Goal: Information Seeking & Learning: Learn about a topic

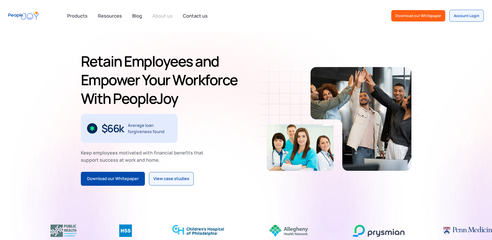
click at [165, 17] on link "About us" at bounding box center [162, 15] width 26 height 11
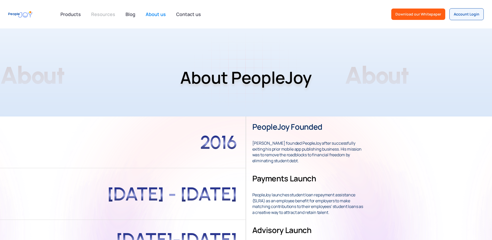
click at [103, 16] on link "Resources" at bounding box center [103, 14] width 30 height 11
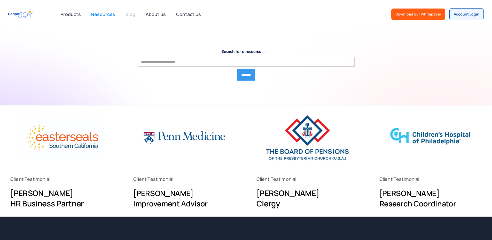
click at [126, 12] on link "Blog" at bounding box center [130, 14] width 16 height 11
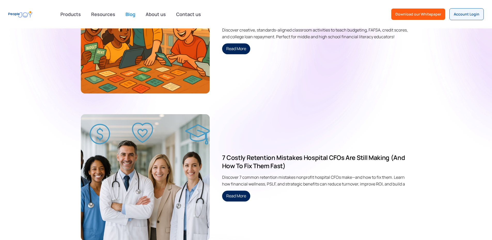
scroll to position [181, 0]
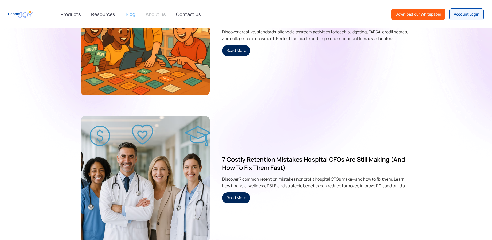
click at [160, 14] on link "About us" at bounding box center [156, 14] width 26 height 11
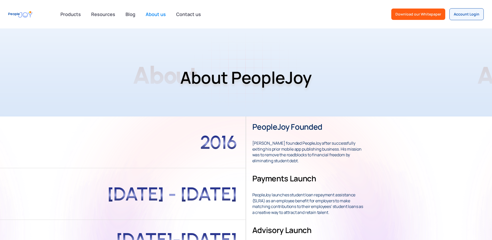
click at [21, 10] on img "home" at bounding box center [20, 15] width 24 height 12
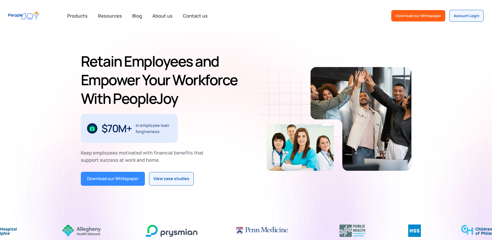
click at [89, 176] on div "Download our Whitepaper" at bounding box center [113, 178] width 52 height 7
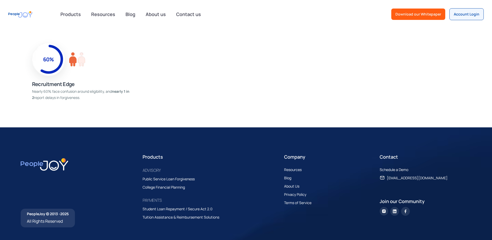
scroll to position [519, 0]
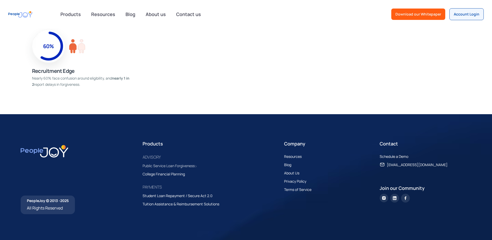
click at [187, 166] on div "Public Service Loan Forgiveness" at bounding box center [169, 166] width 52 height 6
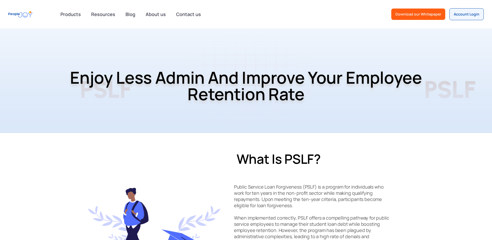
click at [28, 14] on img "home" at bounding box center [20, 15] width 24 height 12
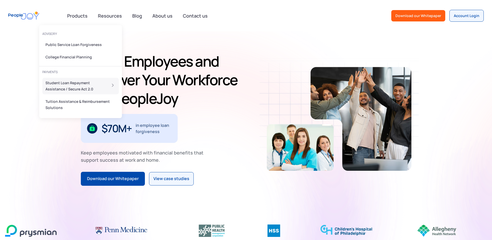
click at [68, 84] on div "Student Loan Repayment Assistance / Secure Act 2.0" at bounding box center [74, 86] width 58 height 12
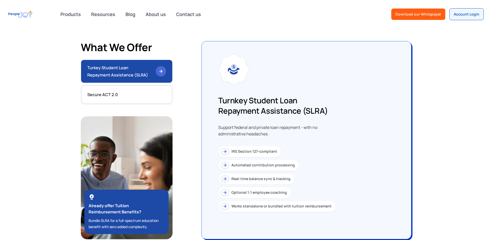
scroll to position [465, 0]
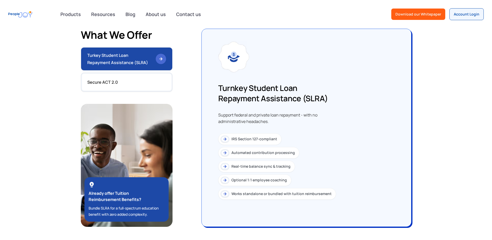
click at [222, 142] on img at bounding box center [225, 139] width 6 height 6
click at [231, 142] on div "IRS Section 127-compliant" at bounding box center [254, 139] width 46 height 6
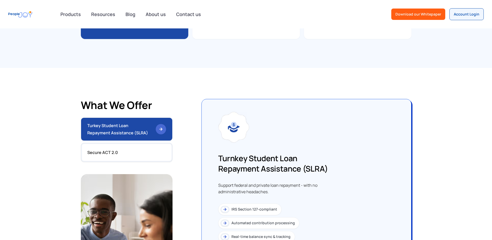
scroll to position [388, 0]
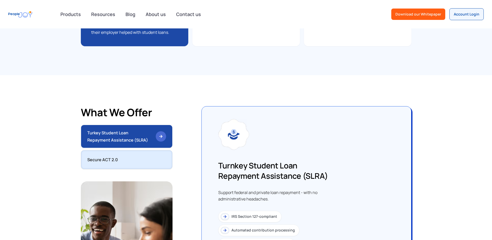
click at [105, 169] on link "Secure ACT 2.0" at bounding box center [127, 159] width 92 height 19
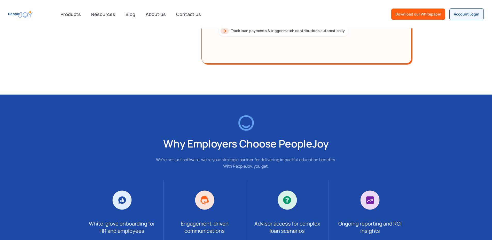
scroll to position [672, 0]
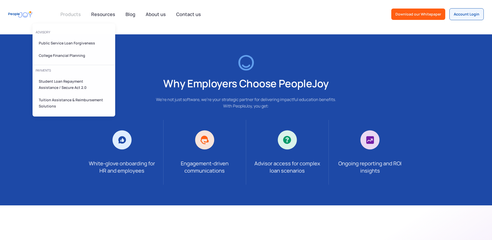
click at [67, 16] on link at bounding box center [70, 14] width 27 height 10
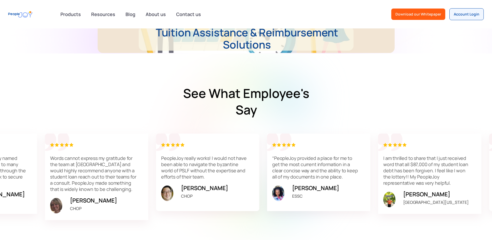
scroll to position [775, 0]
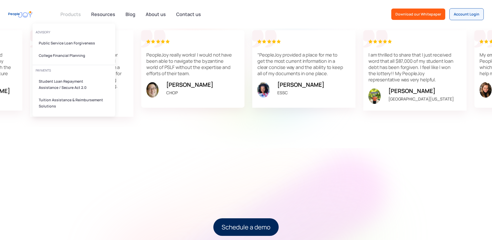
click at [68, 14] on link at bounding box center [70, 14] width 27 height 10
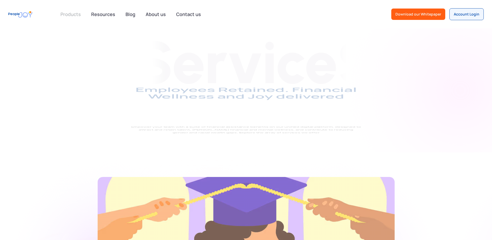
drag, startPoint x: 0, startPoint y: 0, endPoint x: 68, endPoint y: 14, distance: 69.1
click at [68, 14] on link at bounding box center [70, 14] width 27 height 10
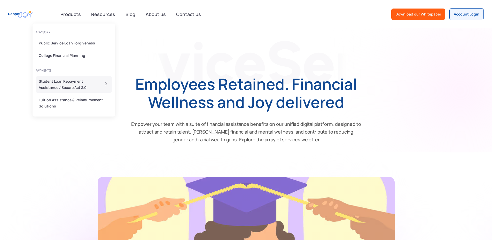
click at [66, 84] on div "Student Loan Repayment Assistance / Secure Act 2.0" at bounding box center [68, 84] width 58 height 12
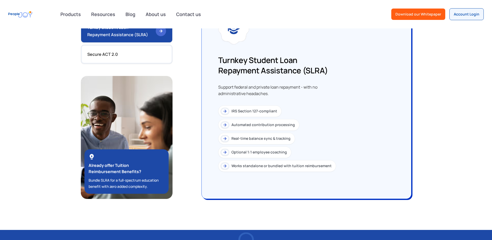
scroll to position [465, 0]
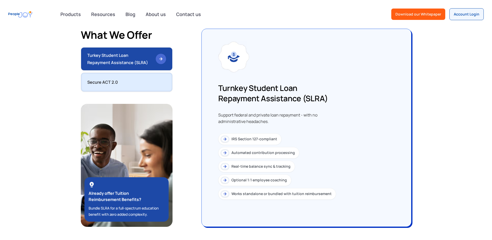
click at [125, 89] on link "Secure ACT 2.0" at bounding box center [127, 82] width 92 height 19
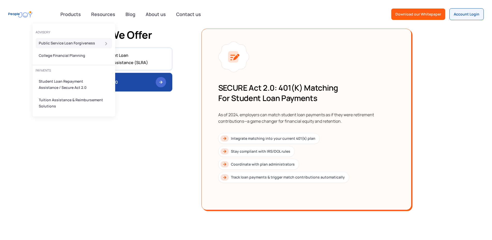
click at [69, 45] on div "Public Service Loan Forgiveness" at bounding box center [72, 43] width 67 height 6
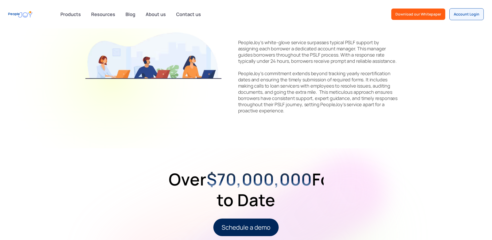
scroll to position [465, 0]
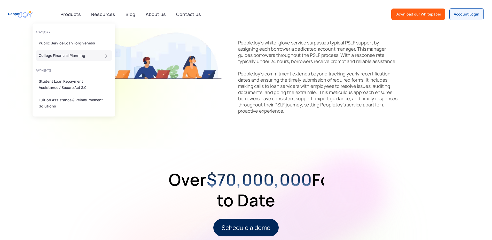
drag, startPoint x: 71, startPoint y: 53, endPoint x: 79, endPoint y: 56, distance: 8.3
click at [71, 53] on div "College Financial Planning" at bounding box center [72, 55] width 67 height 6
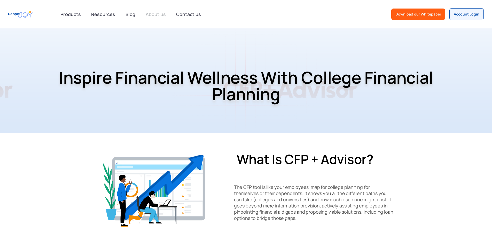
click at [151, 12] on link "About us" at bounding box center [156, 14] width 26 height 11
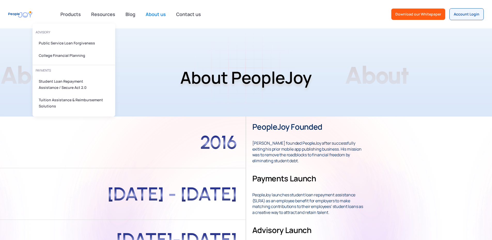
drag, startPoint x: 72, startPoint y: 13, endPoint x: 209, endPoint y: 22, distance: 137.4
click at [72, 13] on link at bounding box center [70, 14] width 27 height 10
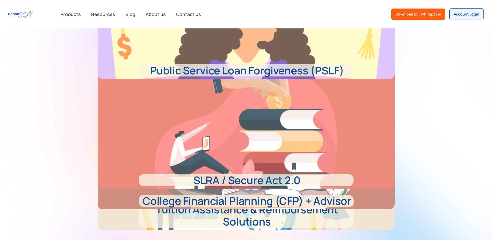
scroll to position [233, 0]
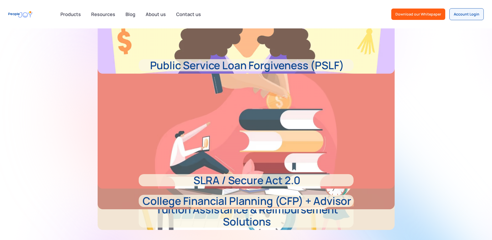
click at [251, 179] on p "SLRA / Secure Act 2.0" at bounding box center [246, 180] width 215 height 12
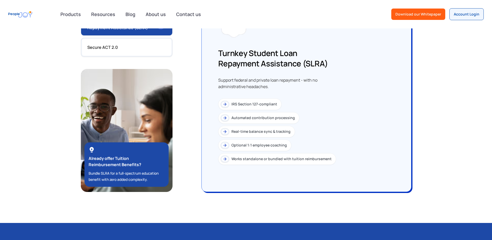
scroll to position [491, 0]
